Goal: Task Accomplishment & Management: Use online tool/utility

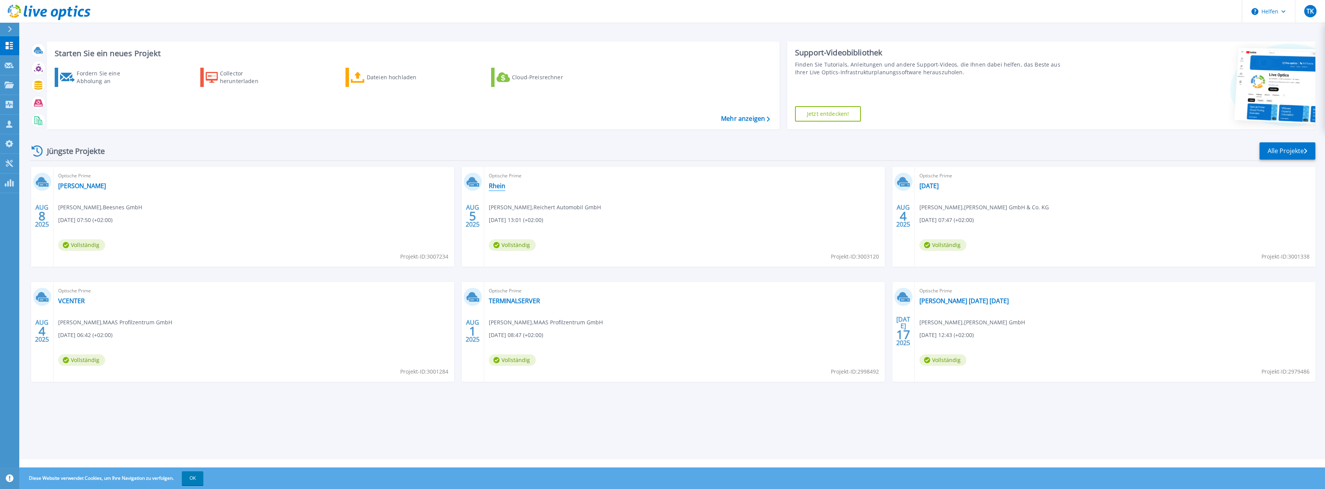
click at [492, 188] on font "Rhein" at bounding box center [497, 186] width 17 height 8
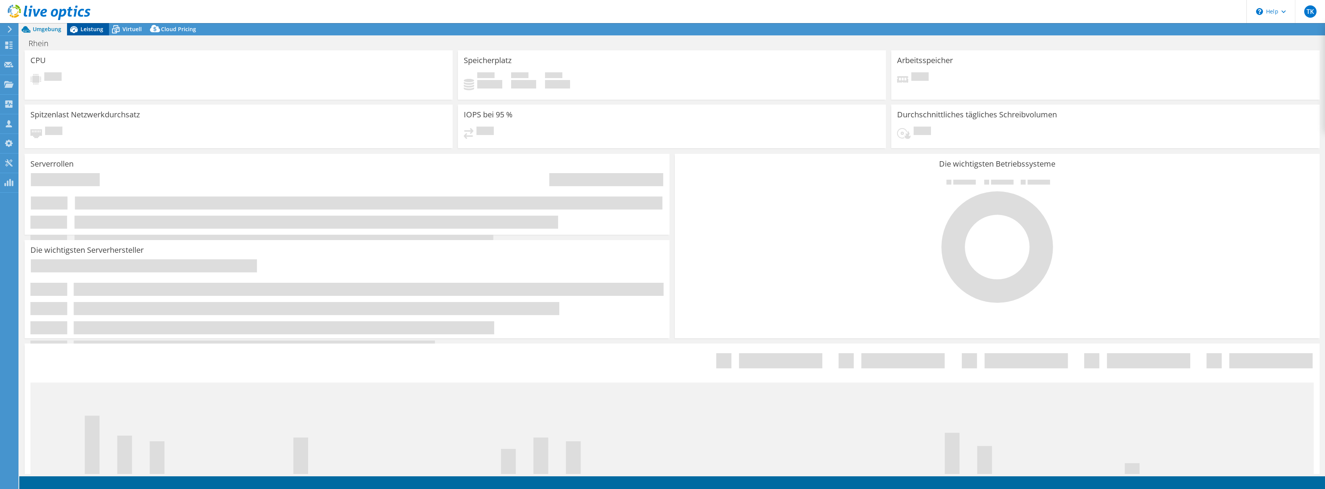
select select "USD"
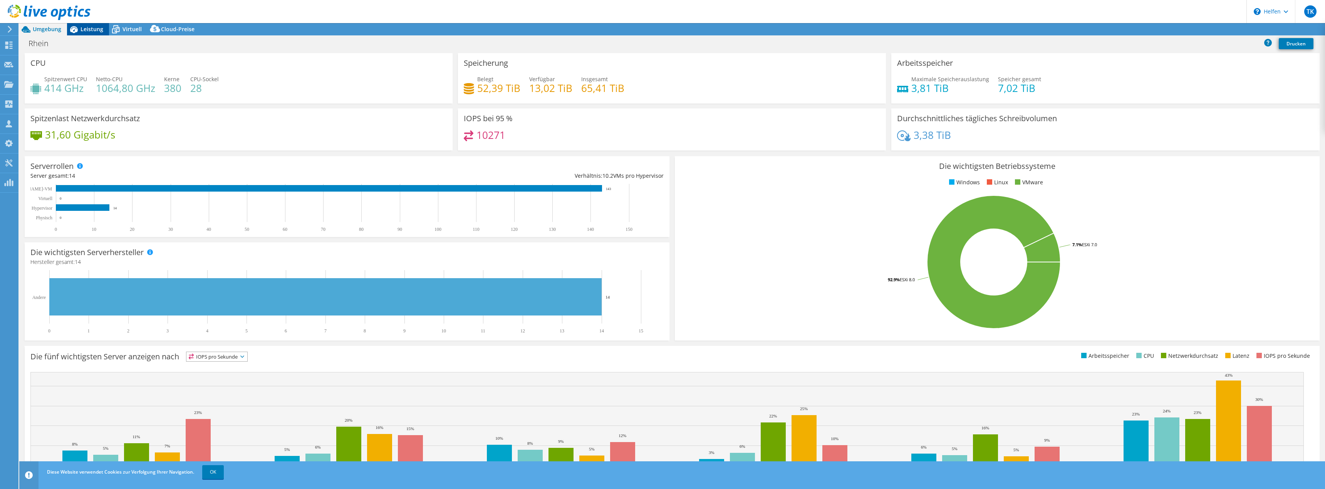
click at [94, 29] on font "Leistung" at bounding box center [91, 28] width 23 height 7
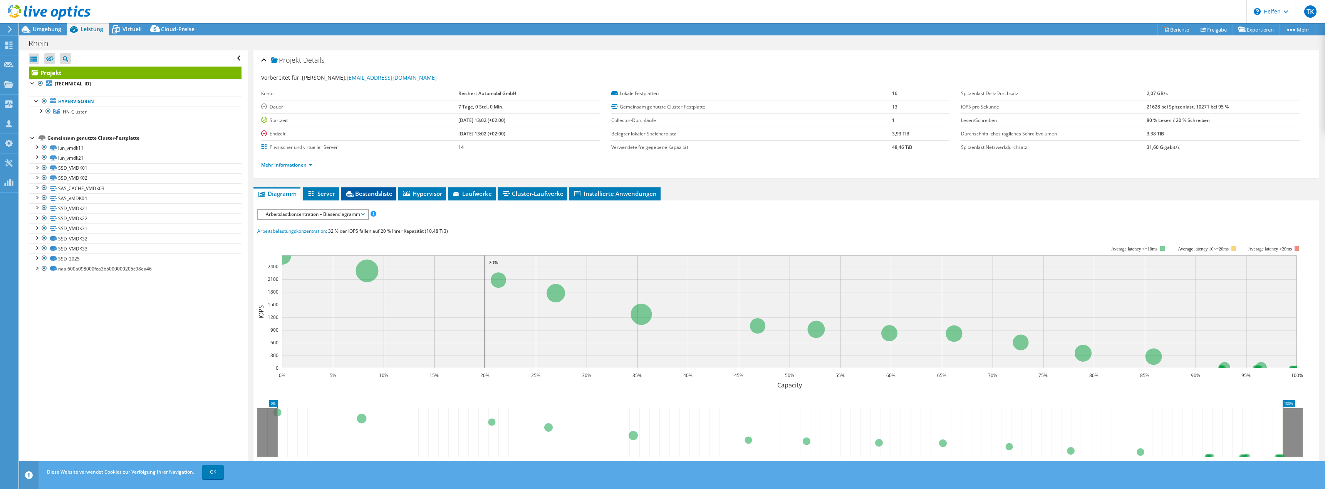
click at [370, 196] on font "Bestandsliste" at bounding box center [373, 194] width 37 height 8
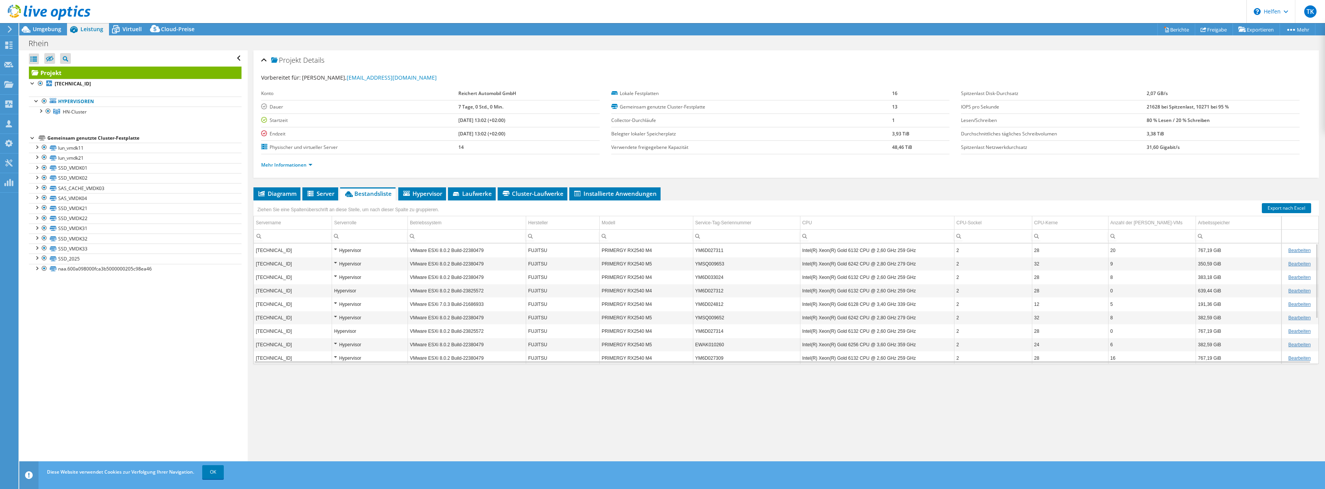
click at [336, 249] on div "Hypervisor" at bounding box center [370, 250] width 72 height 9
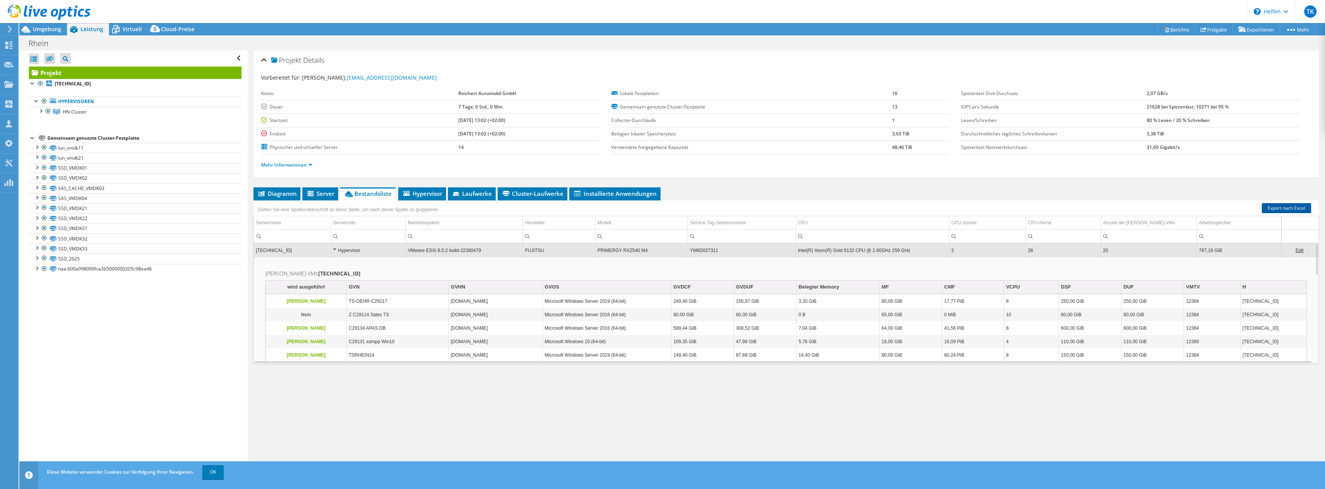
click at [1283, 204] on link "Export nach Excel" at bounding box center [1285, 208] width 49 height 10
